Goal: Task Accomplishment & Management: Manage account settings

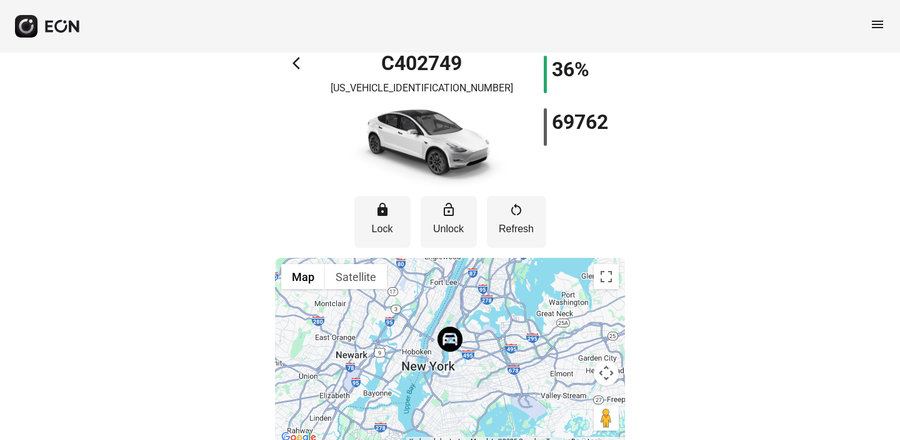
scroll to position [25, 0]
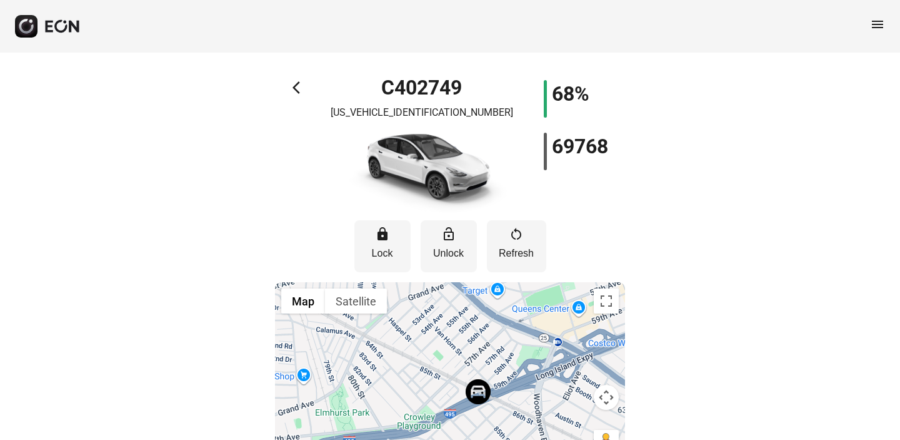
click at [294, 93] on span "arrow_back_ios" at bounding box center [300, 87] width 15 height 15
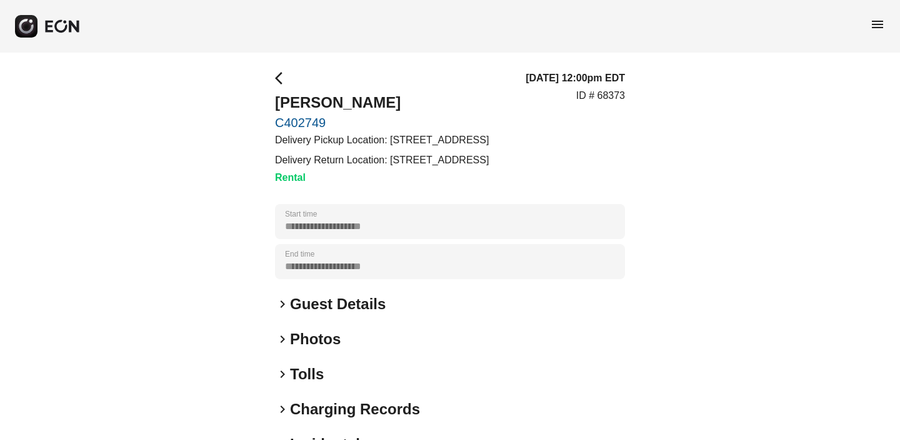
scroll to position [77, 0]
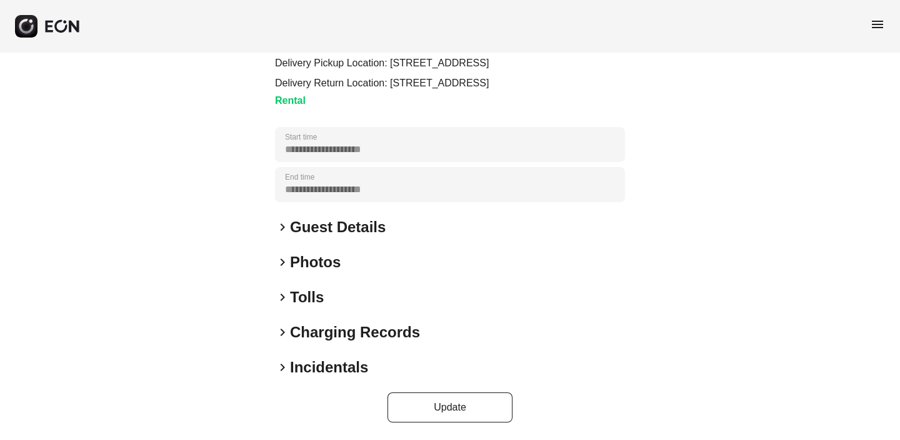
click at [283, 330] on span "keyboard_arrow_right" at bounding box center [282, 332] width 15 height 15
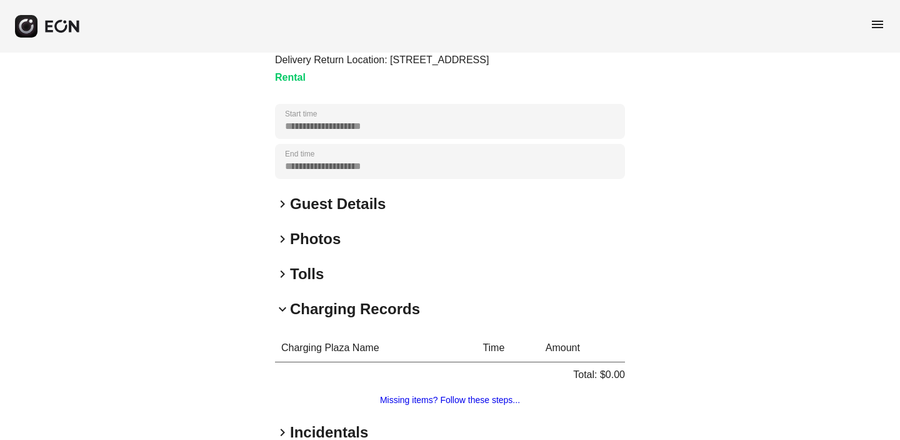
scroll to position [106, 0]
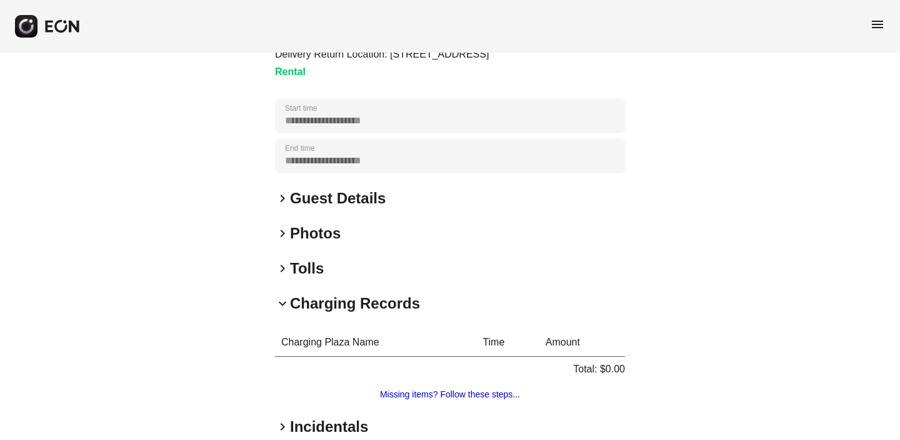
click at [284, 271] on span "keyboard_arrow_right" at bounding box center [282, 268] width 15 height 15
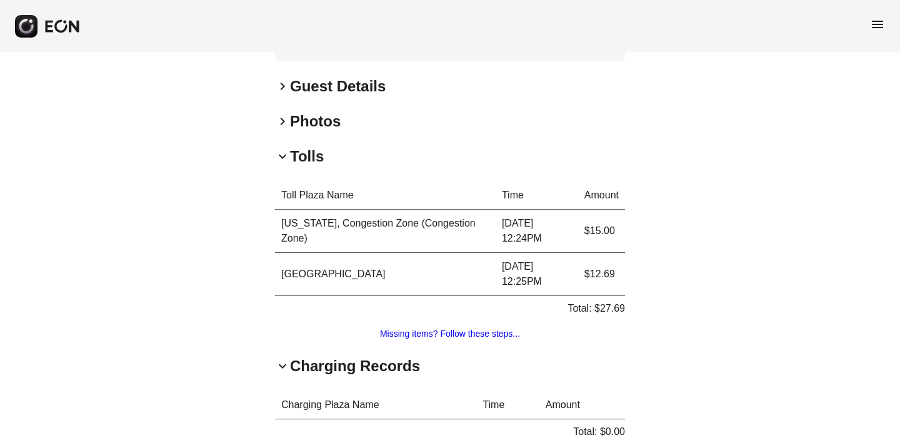
scroll to position [211, 0]
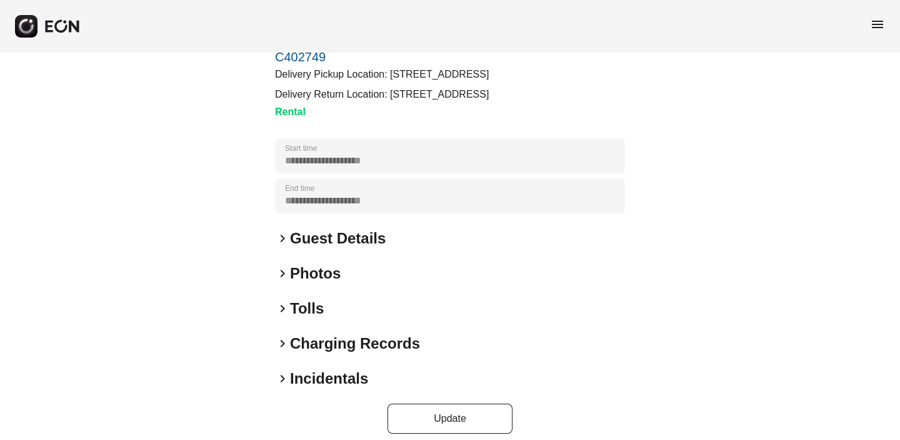
scroll to position [77, 0]
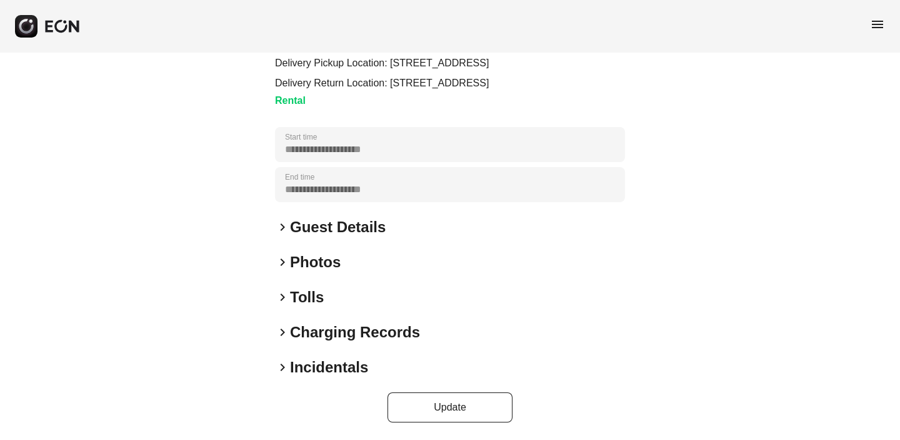
click at [281, 296] on span "keyboard_arrow_right" at bounding box center [282, 297] width 15 height 15
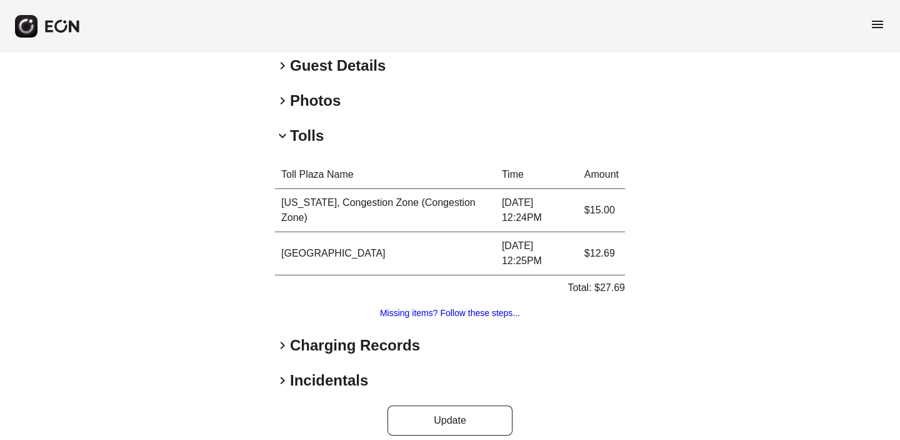
scroll to position [252, 0]
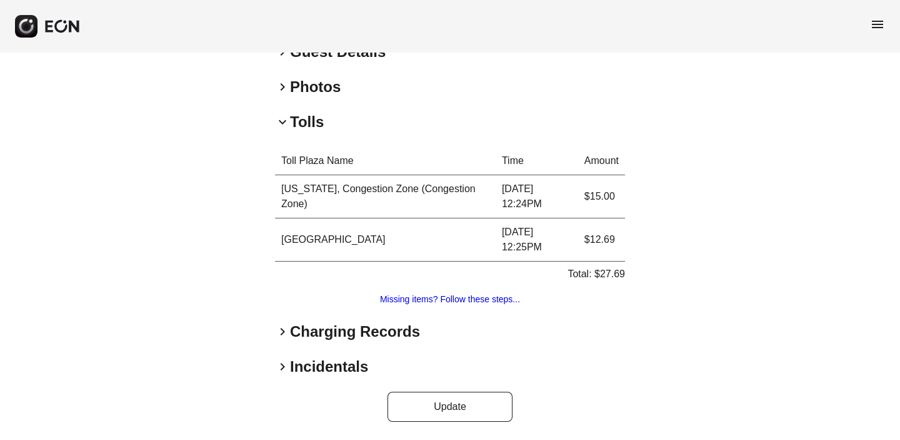
click at [279, 330] on span "keyboard_arrow_right" at bounding box center [282, 331] width 15 height 15
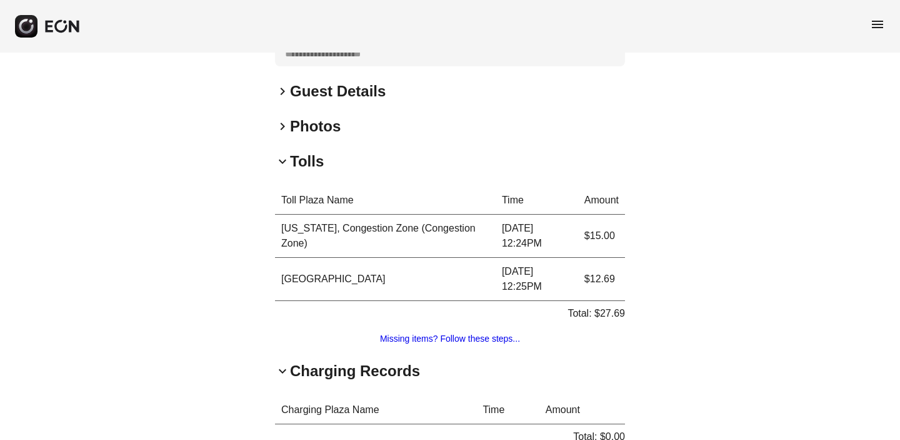
scroll to position [0, 0]
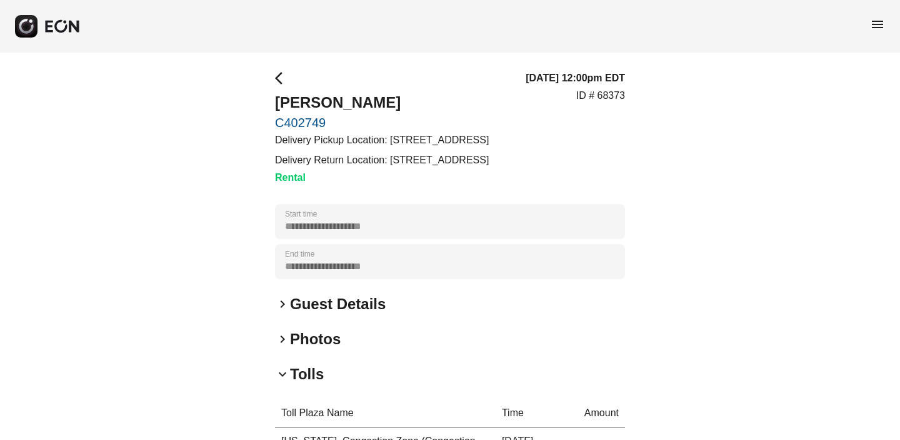
click at [301, 123] on link "C402749" at bounding box center [382, 122] width 214 height 15
